Goal: Transaction & Acquisition: Purchase product/service

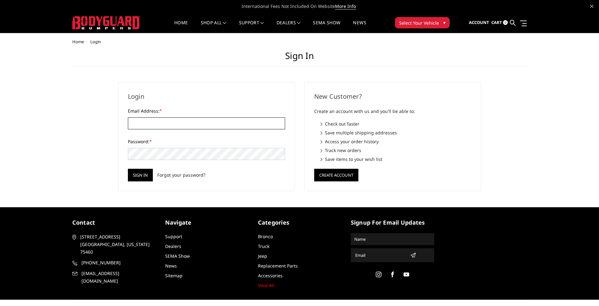
click at [134, 121] on input "Email Address: *" at bounding box center [206, 123] width 157 height 12
type input "[EMAIL_ADDRESS][DOMAIN_NAME]"
click at [143, 176] on input "Sign in" at bounding box center [140, 175] width 25 height 13
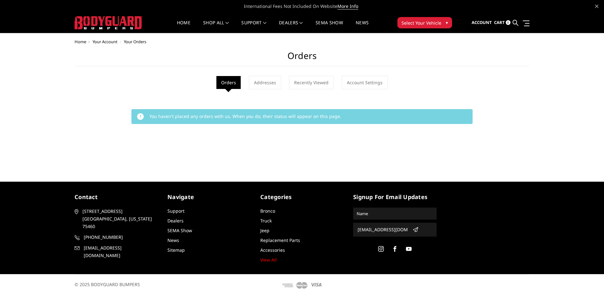
click at [428, 26] on button "Select Your Vehicle ▾" at bounding box center [424, 22] width 55 height 11
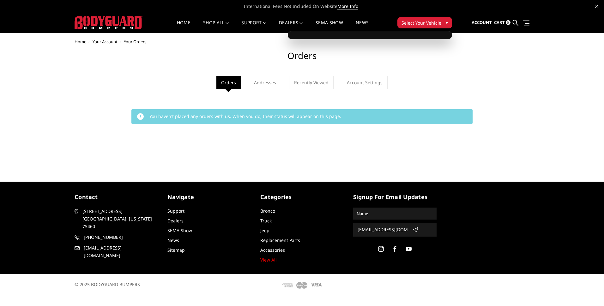
click at [425, 23] on span "Select Your Vehicle" at bounding box center [421, 23] width 40 height 7
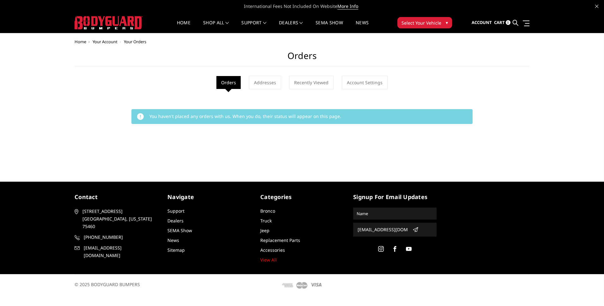
click at [425, 23] on span "Select Your Vehicle" at bounding box center [421, 23] width 40 height 7
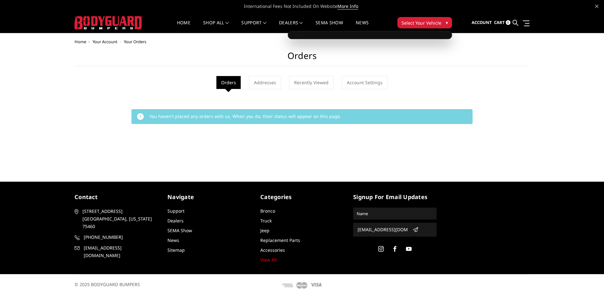
click at [425, 23] on span "Select Your Vehicle" at bounding box center [421, 23] width 40 height 7
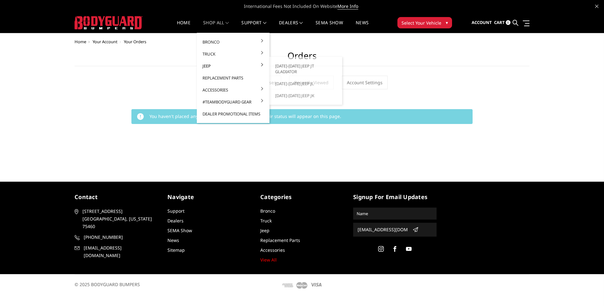
click at [283, 66] on link "[DATE]-[DATE] Jeep JT Gladiator" at bounding box center [306, 69] width 68 height 18
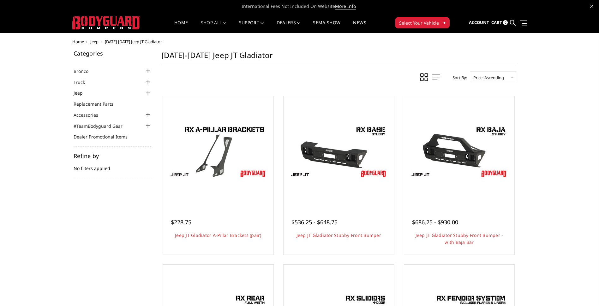
click at [433, 22] on span "Select Your Vehicle" at bounding box center [419, 23] width 40 height 7
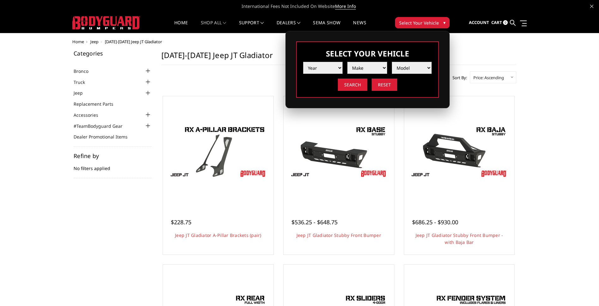
click at [321, 68] on select "Year 2025 2024 2023 2022 2021 2020 2019 2018 2017 2016 2015 2014 2013 2012 2011…" at bounding box center [323, 68] width 40 height 12
select select "yr_2025"
click at [303, 62] on select "Year 2025 2024 2023 2022 2021 2020 2019 2018 2017 2016 2015 2014 2013 2012 2011…" at bounding box center [323, 68] width 40 height 12
click at [361, 67] on select "Make Chevrolet Ford GMC Ram Toyota" at bounding box center [367, 68] width 40 height 12
select select "mk_ram"
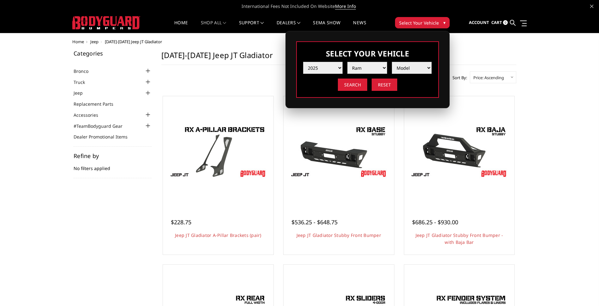
click at [347, 62] on select "Make Chevrolet Ford GMC Ram Toyota" at bounding box center [367, 68] width 40 height 12
click at [409, 69] on select "Model 1500 6-Lug 1500 Rebel 2500 / 3500 4500 / 5500 RHO" at bounding box center [412, 68] width 40 height 12
select select "md_2500-3500"
click at [392, 62] on select "Model 1500 6-Lug 1500 Rebel 2500 / 3500 4500 / 5500 RHO" at bounding box center [412, 68] width 40 height 12
click at [355, 86] on input "Search" at bounding box center [352, 85] width 29 height 12
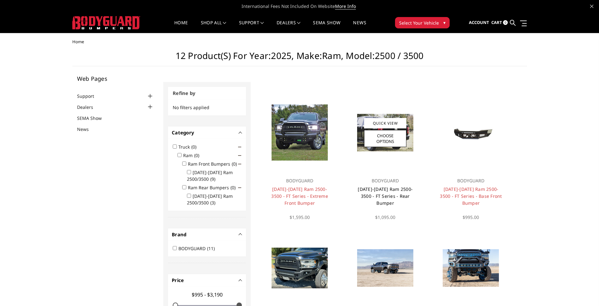
click at [383, 190] on link "2019-2025 Ram 2500-3500 - FT Series - Rear Bumper" at bounding box center [385, 196] width 55 height 20
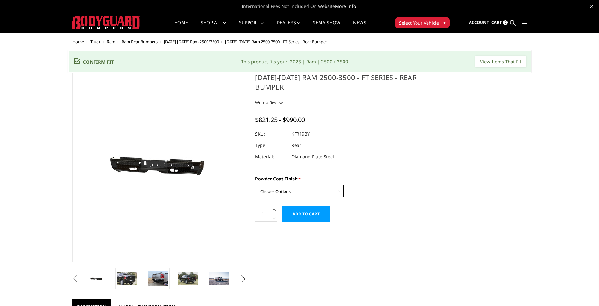
click at [279, 193] on select "Choose Options Bare Metal Gloss Black Powder Coat Textured Black Powder Coat" at bounding box center [299, 191] width 88 height 12
select select "3415"
click at [255, 185] on select "Choose Options Bare Metal Gloss Black Powder Coat Textured Black Powder Coat" at bounding box center [299, 191] width 88 height 12
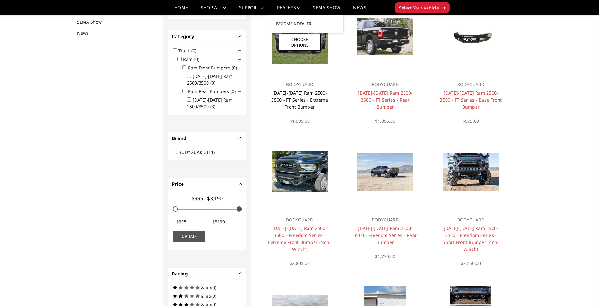
scroll to position [82, 0]
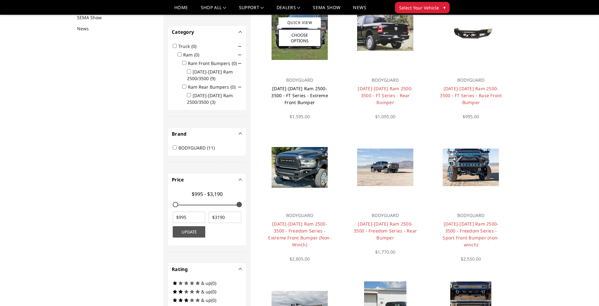
click at [304, 94] on link "[DATE]-[DATE] Ram 2500-3500 - FT Series - Extreme Front Bumper" at bounding box center [299, 96] width 57 height 20
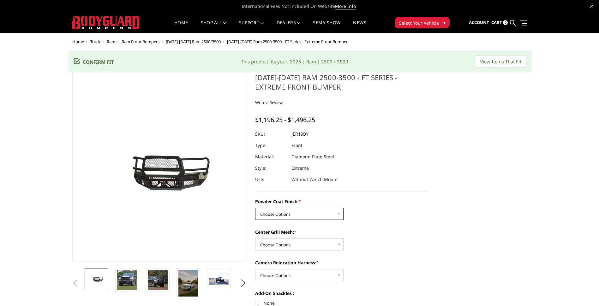
click at [264, 214] on select "Choose Options Bare Metal Gloss Black Powder Coat Textured Black Powder Coat" at bounding box center [299, 214] width 88 height 12
select select "3215"
click at [255, 208] on select "Choose Options Bare Metal Gloss Black Powder Coat Textured Black Powder Coat" at bounding box center [299, 214] width 88 height 12
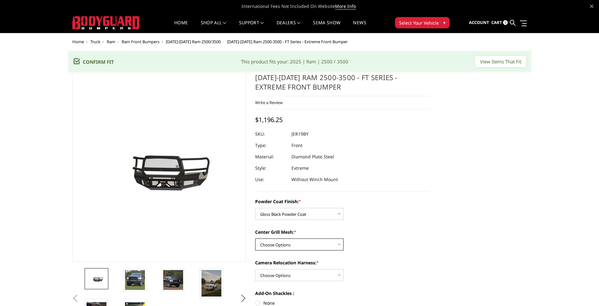
click at [267, 243] on select "Choose Options WITH Expanded Metal in Center Grill WITHOUT Expanded Metal in Ce…" at bounding box center [299, 245] width 88 height 12
select select "3218"
click at [255, 239] on select "Choose Options WITH Expanded Metal in Center Grill WITHOUT Expanded Metal in Ce…" at bounding box center [299, 245] width 88 height 12
click at [270, 275] on select "Choose Options WITH Camera Relocation Harness WITHOUT Camera Relocation Harness" at bounding box center [299, 275] width 88 height 12
select select "3220"
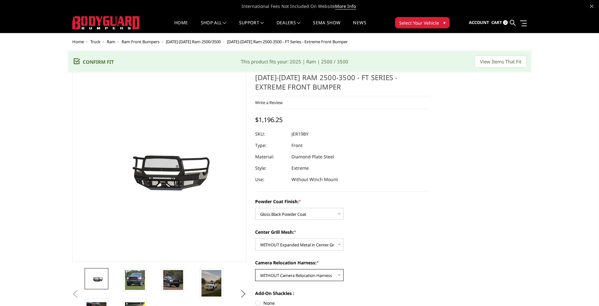
click at [255, 269] on select "Choose Options WITH Camera Relocation Harness WITHOUT Camera Relocation Harness" at bounding box center [299, 275] width 88 height 12
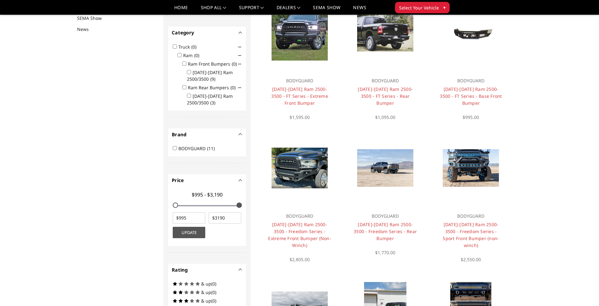
scroll to position [82, 0]
